Goal: Task Accomplishment & Management: Manage account settings

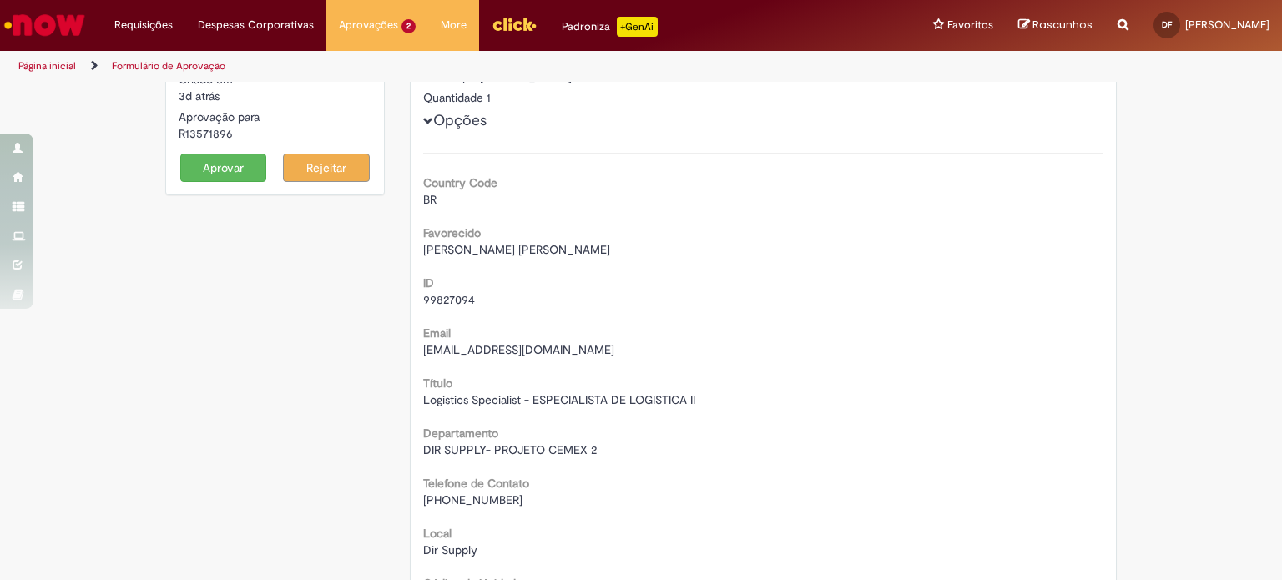
scroll to position [167, 0]
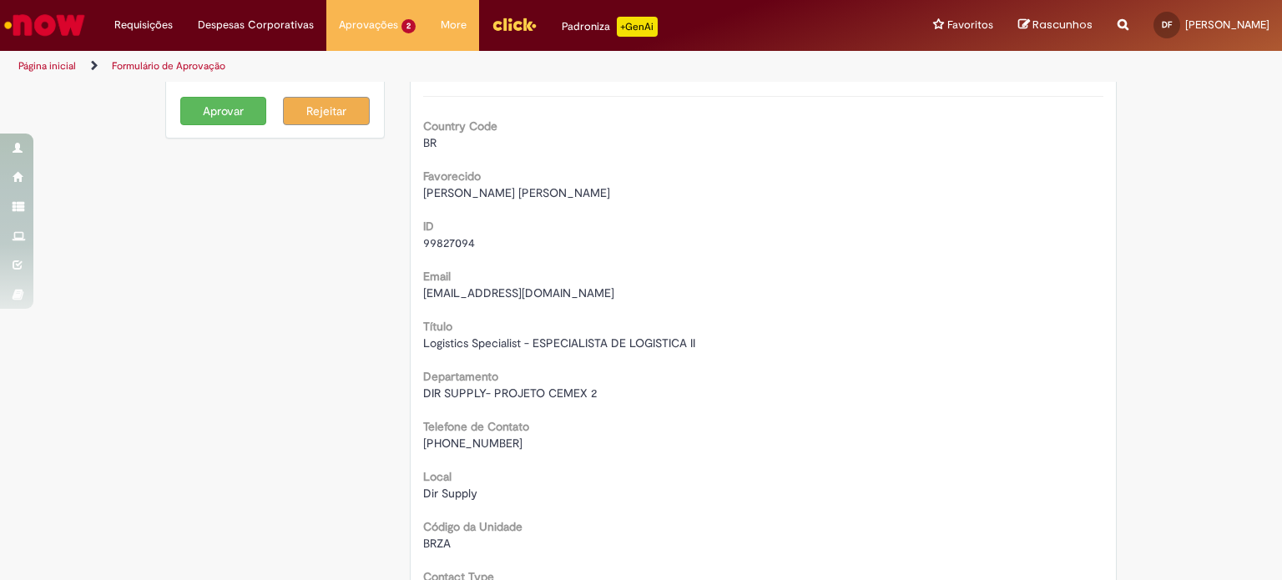
click at [206, 112] on button "Aprovar" at bounding box center [223, 111] width 87 height 28
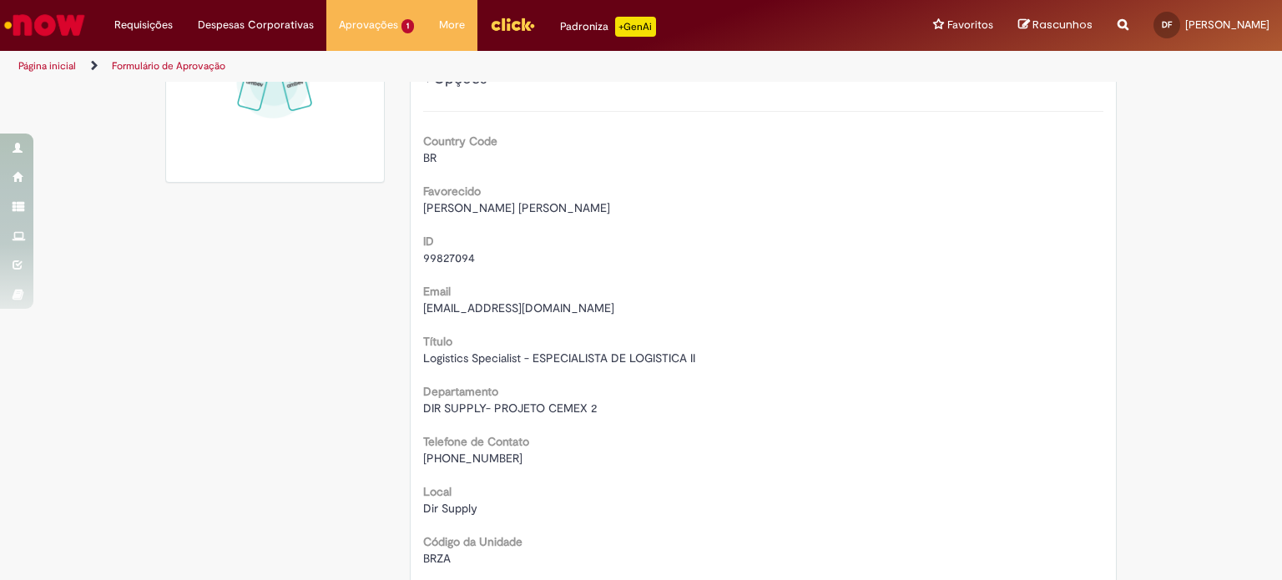
click at [83, 23] on img "Ir para a Homepage" at bounding box center [45, 24] width 86 height 33
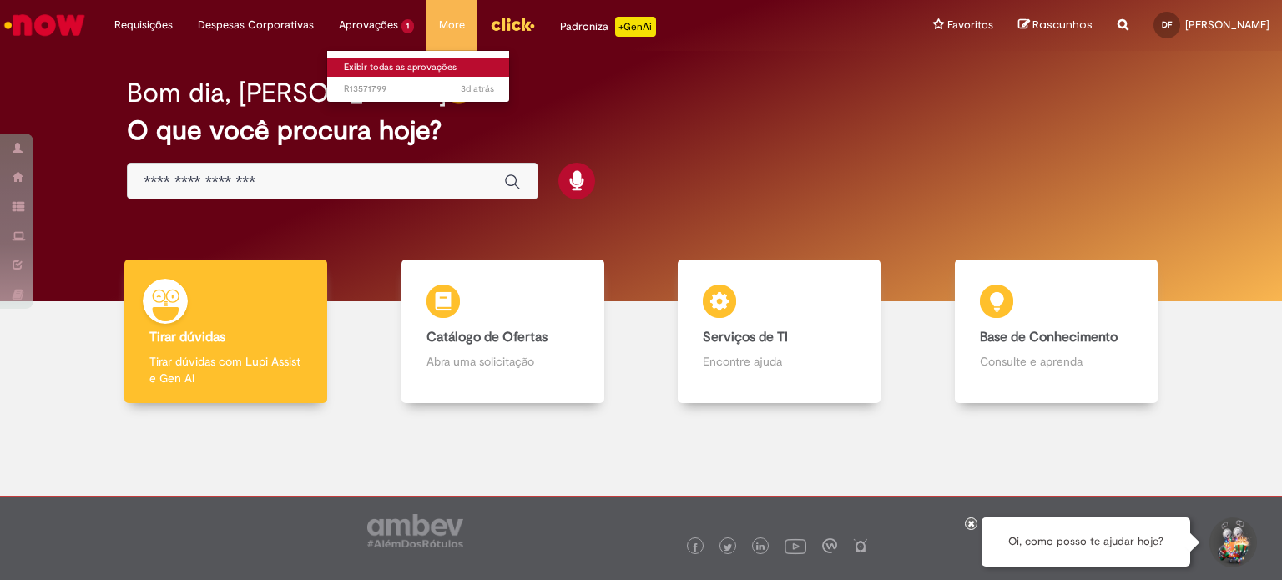
click at [370, 62] on link "Exibir todas as aprovações" at bounding box center [419, 67] width 184 height 18
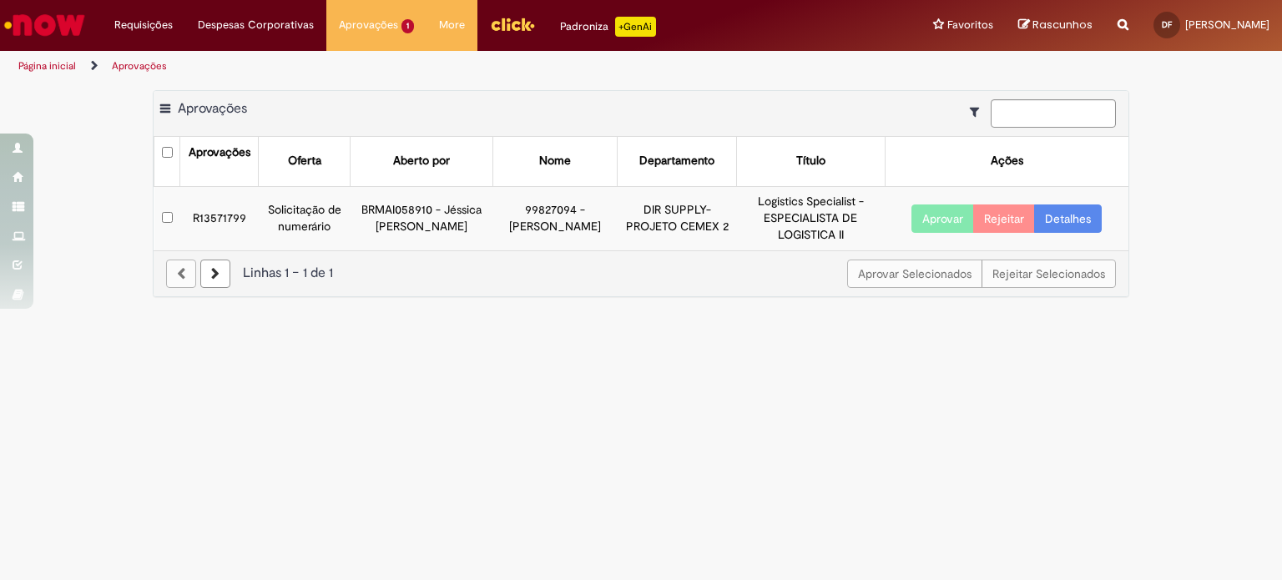
click at [1071, 221] on link "Detalhes" at bounding box center [1068, 218] width 68 height 28
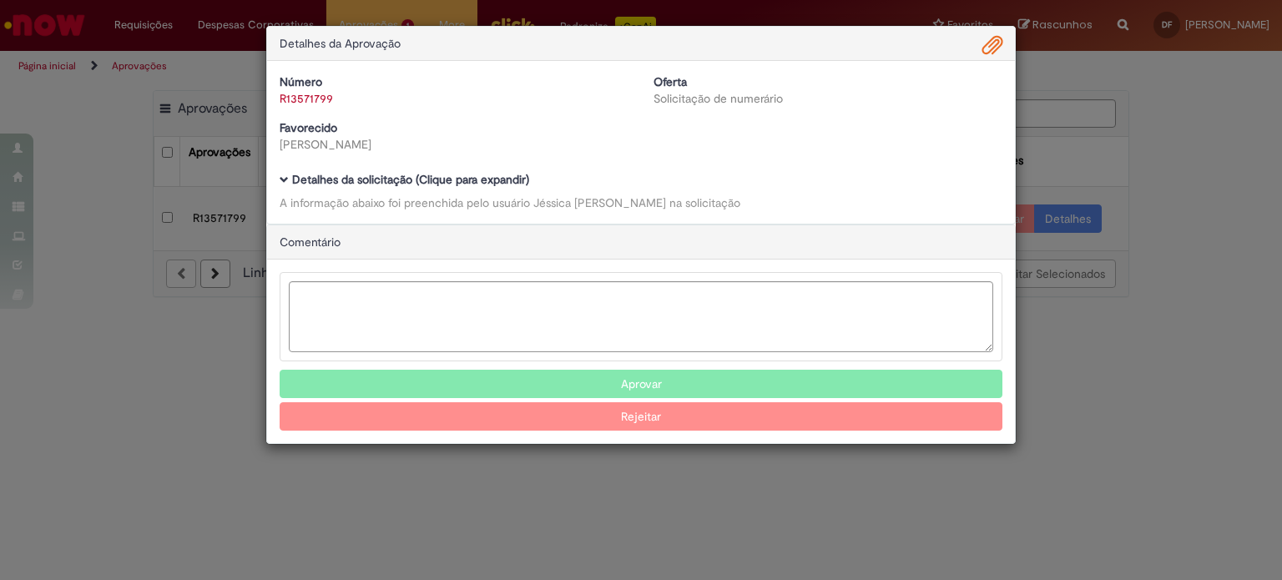
click at [647, 379] on button "Aprovar" at bounding box center [641, 384] width 723 height 28
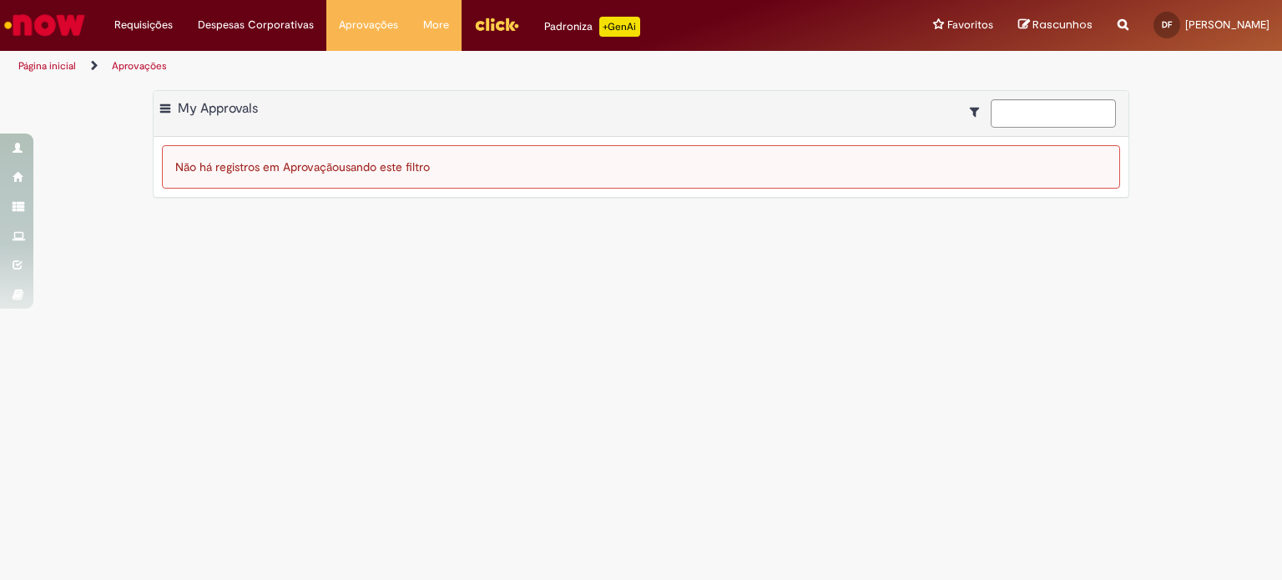
click at [53, 29] on img "Ir para a Homepage" at bounding box center [45, 24] width 86 height 33
